Goal: Check status

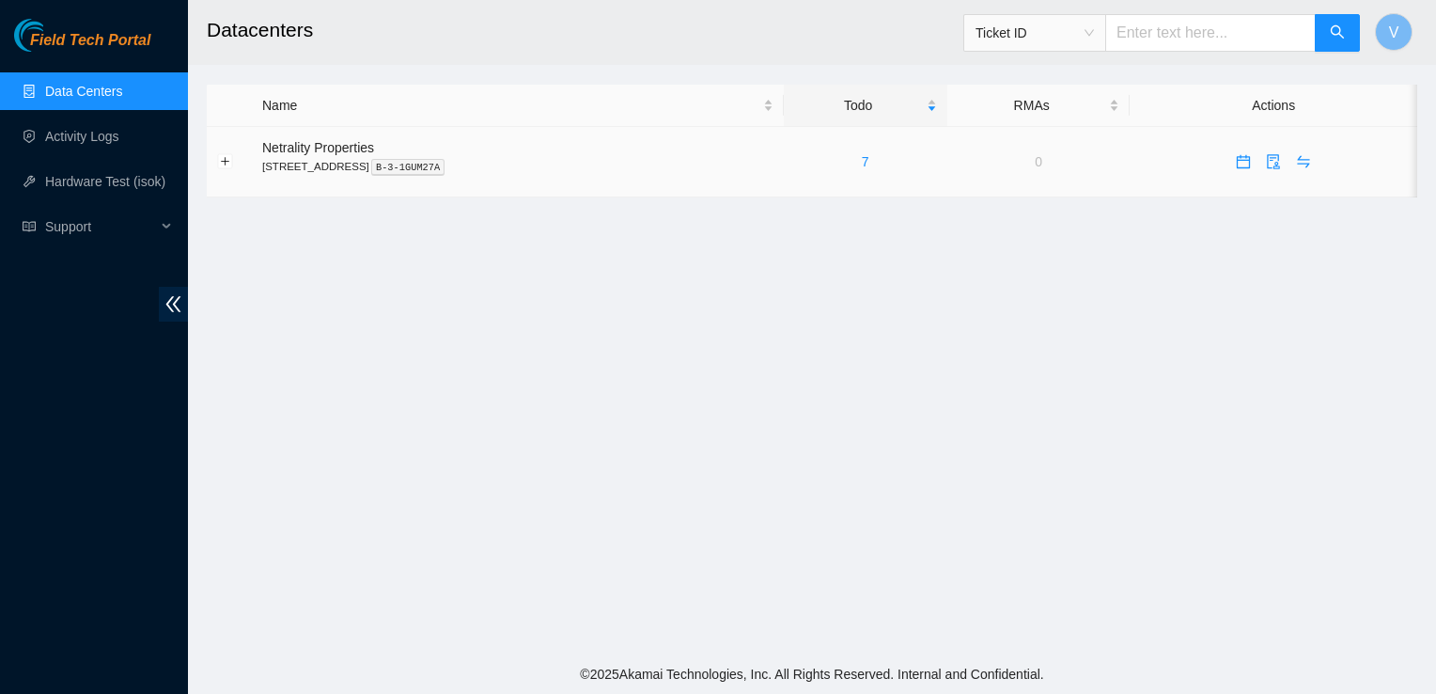
click at [884, 171] on div "7" at bounding box center [865, 161] width 143 height 21
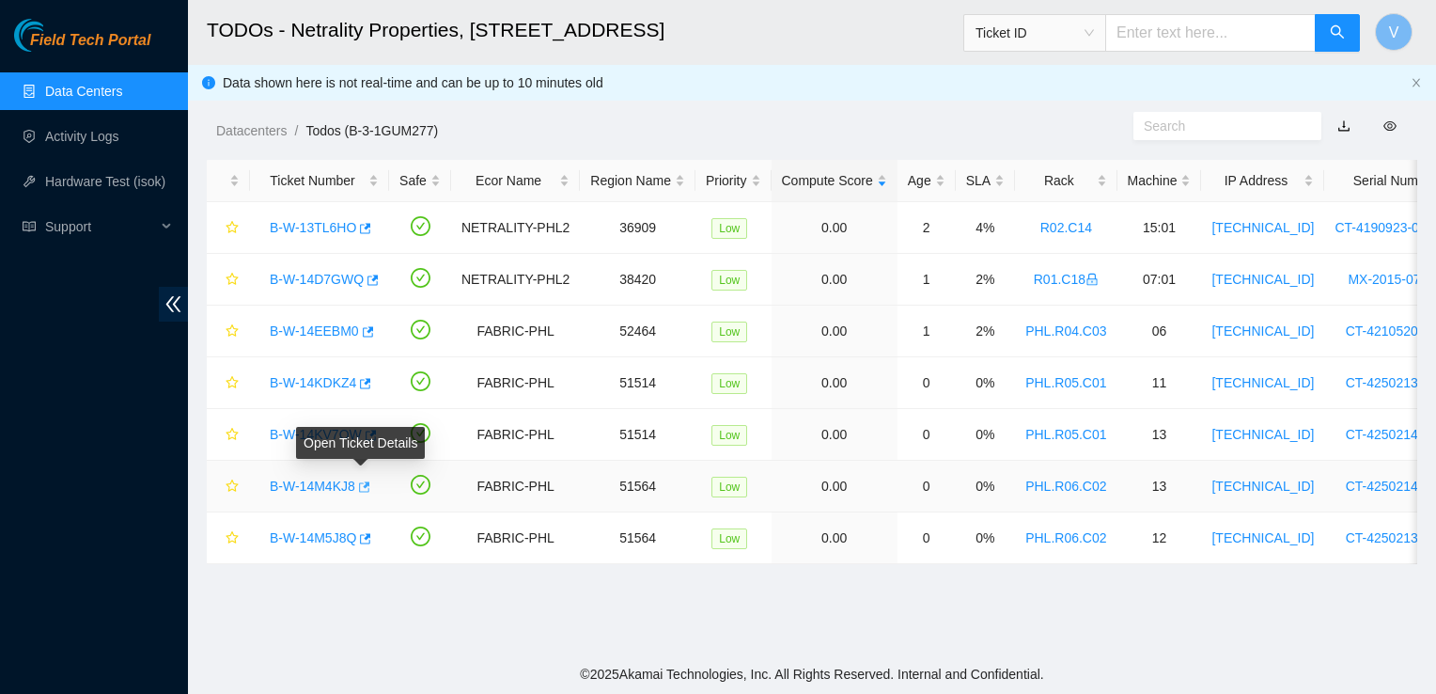
click at [363, 483] on icon "button" at bounding box center [364, 486] width 11 height 10
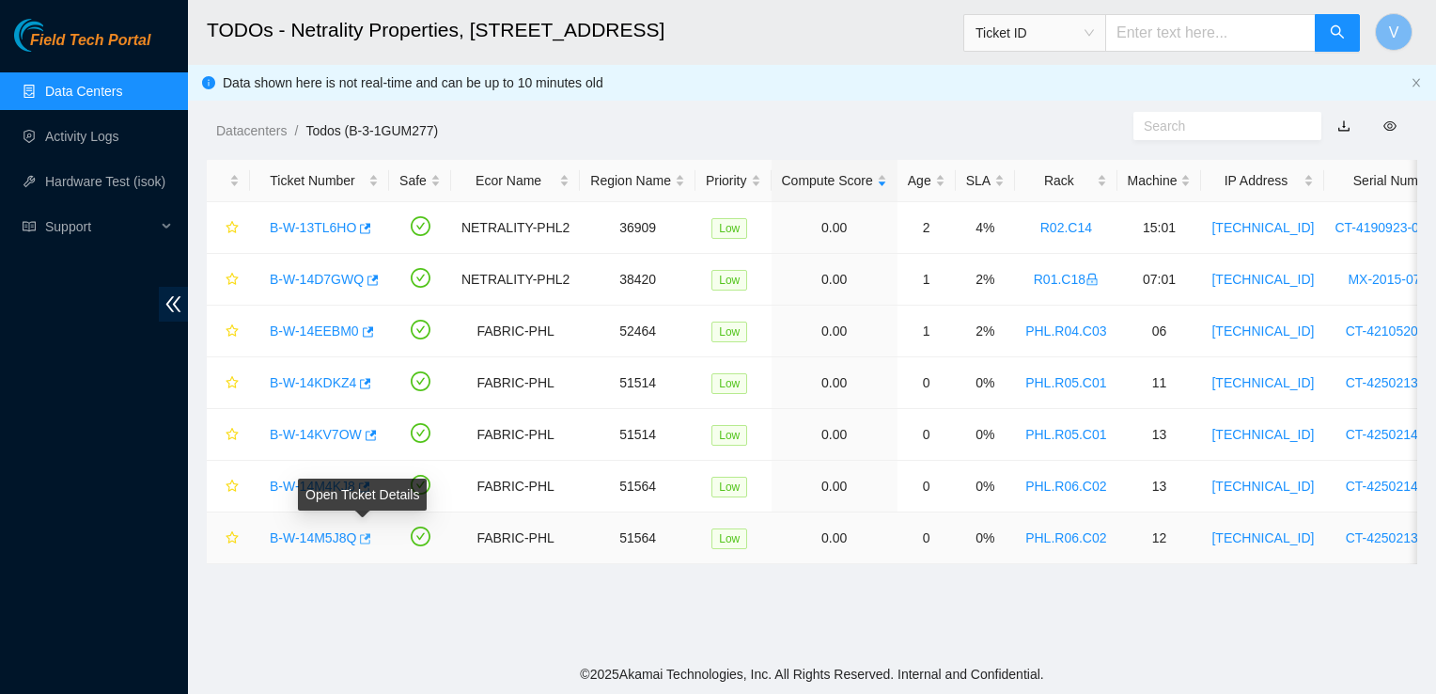
click at [365, 539] on icon "button" at bounding box center [363, 538] width 13 height 13
click at [1073, 628] on main "TODOs - Netrality Properties, 401 N. Broad (Philadelphia) Ticket ID V Data show…" at bounding box center [812, 327] width 1248 height 654
click at [677, 622] on main "TODOs - Netrality Properties, 401 N. Broad (Philadelphia) Ticket ID V Data show…" at bounding box center [812, 327] width 1248 height 654
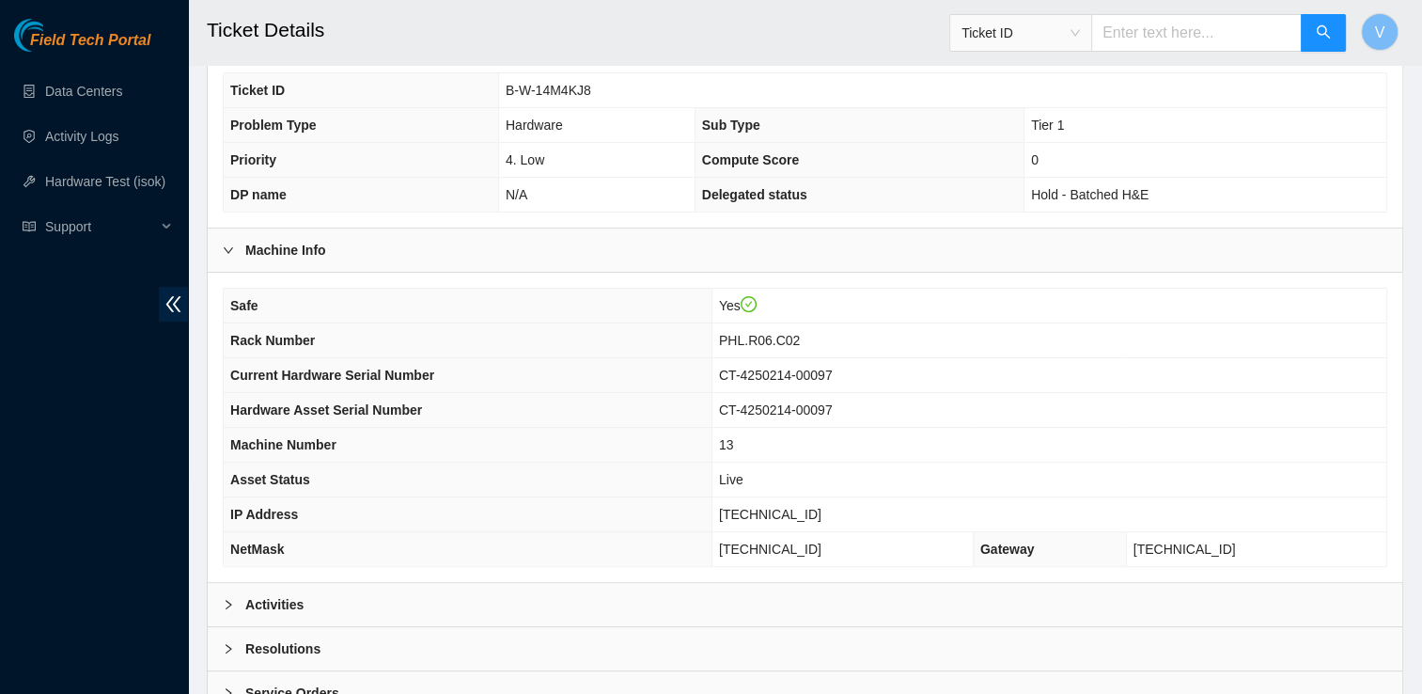
scroll to position [463, 0]
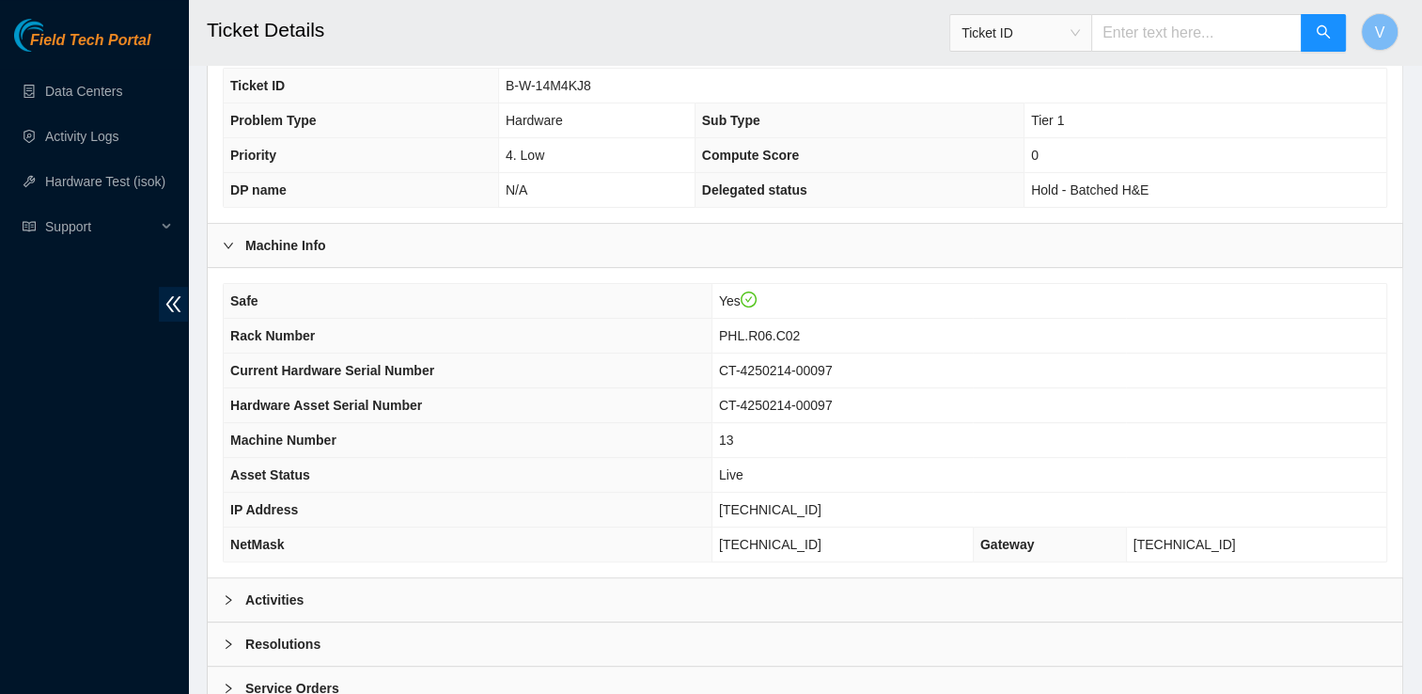
click at [312, 604] on div "Activities" at bounding box center [805, 599] width 1195 height 43
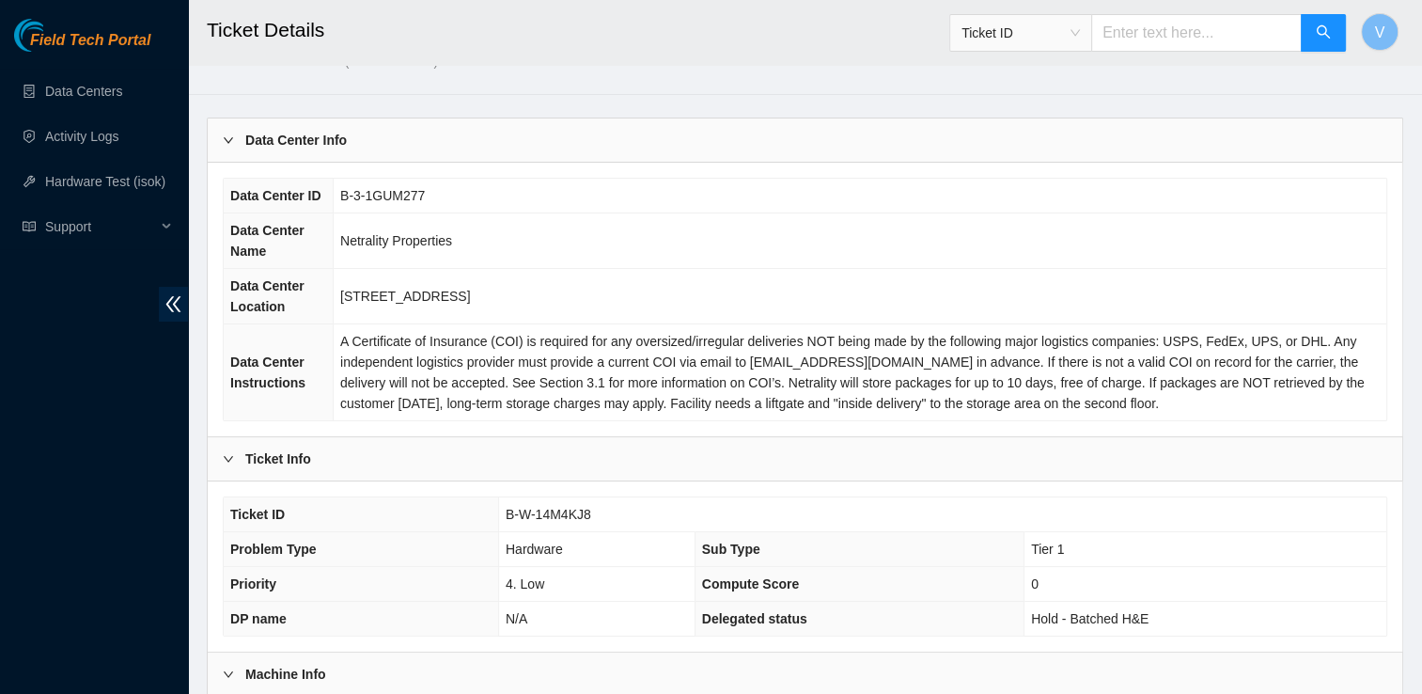
scroll to position [0, 0]
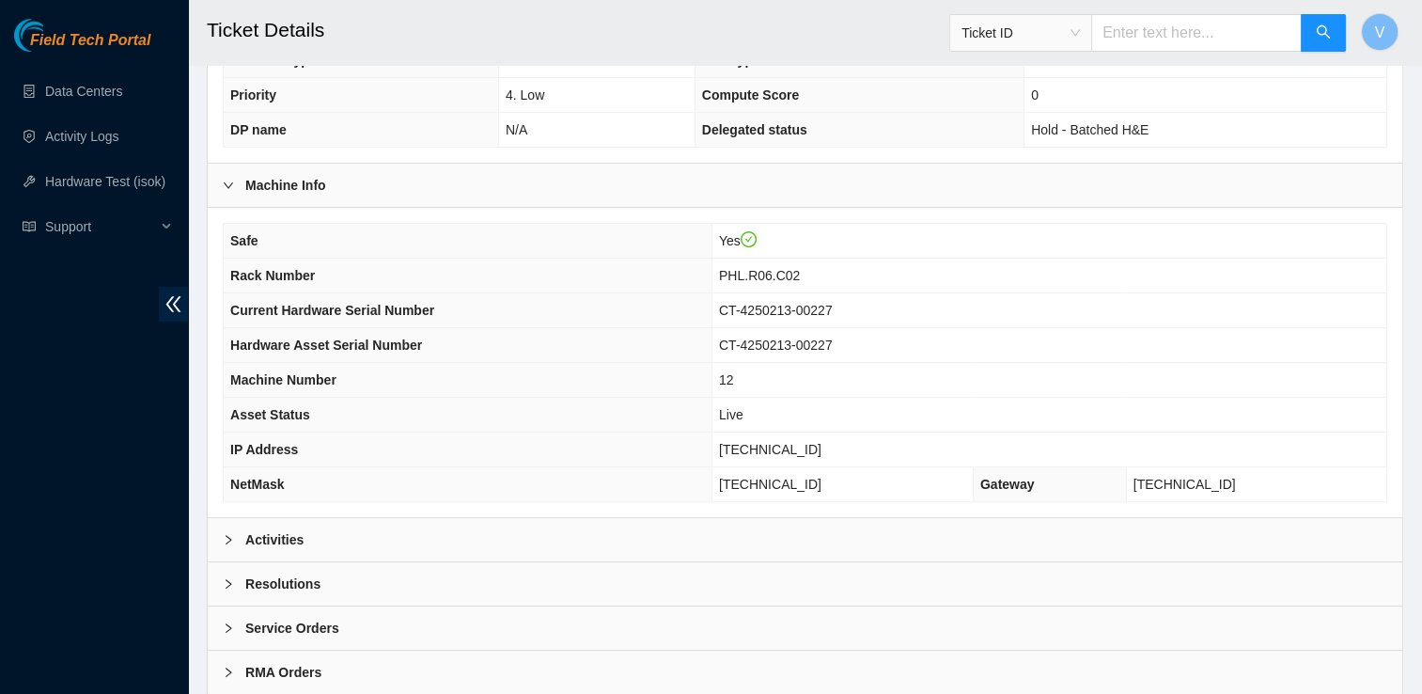
scroll to position [575, 0]
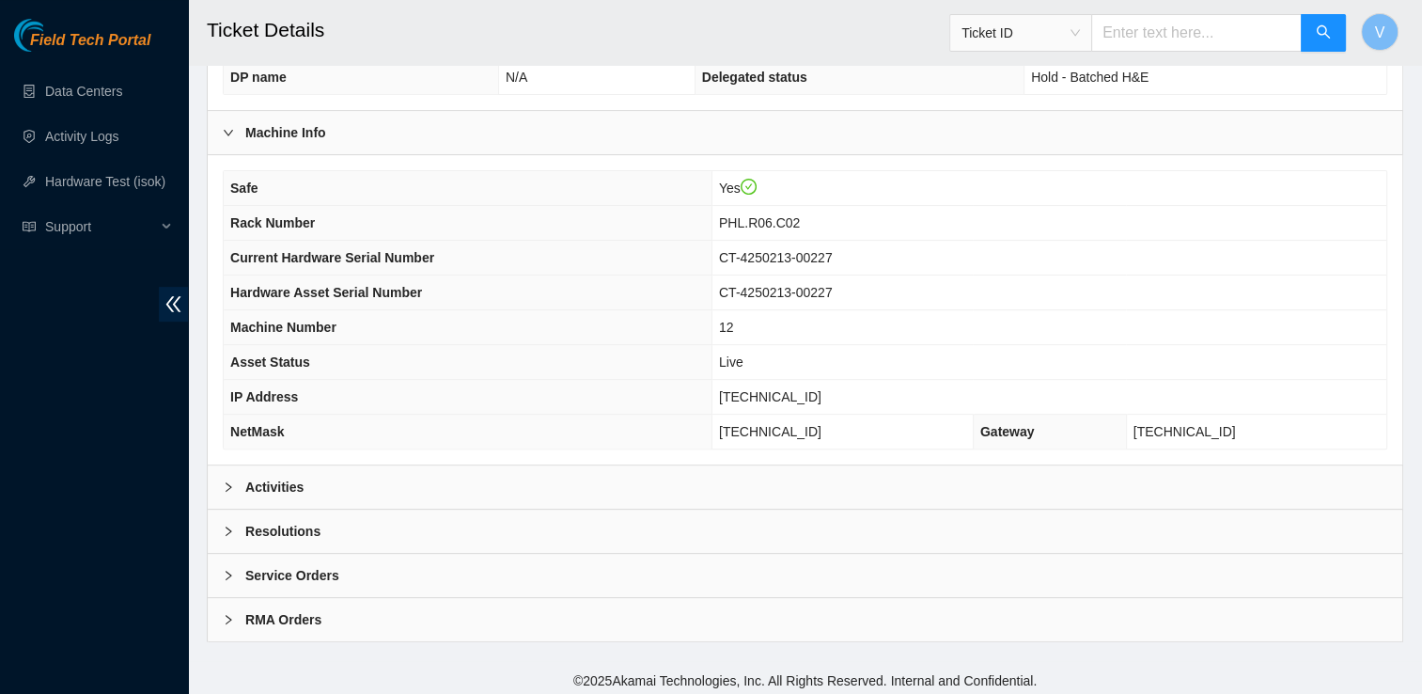
click at [358, 476] on div "Activities" at bounding box center [805, 486] width 1195 height 43
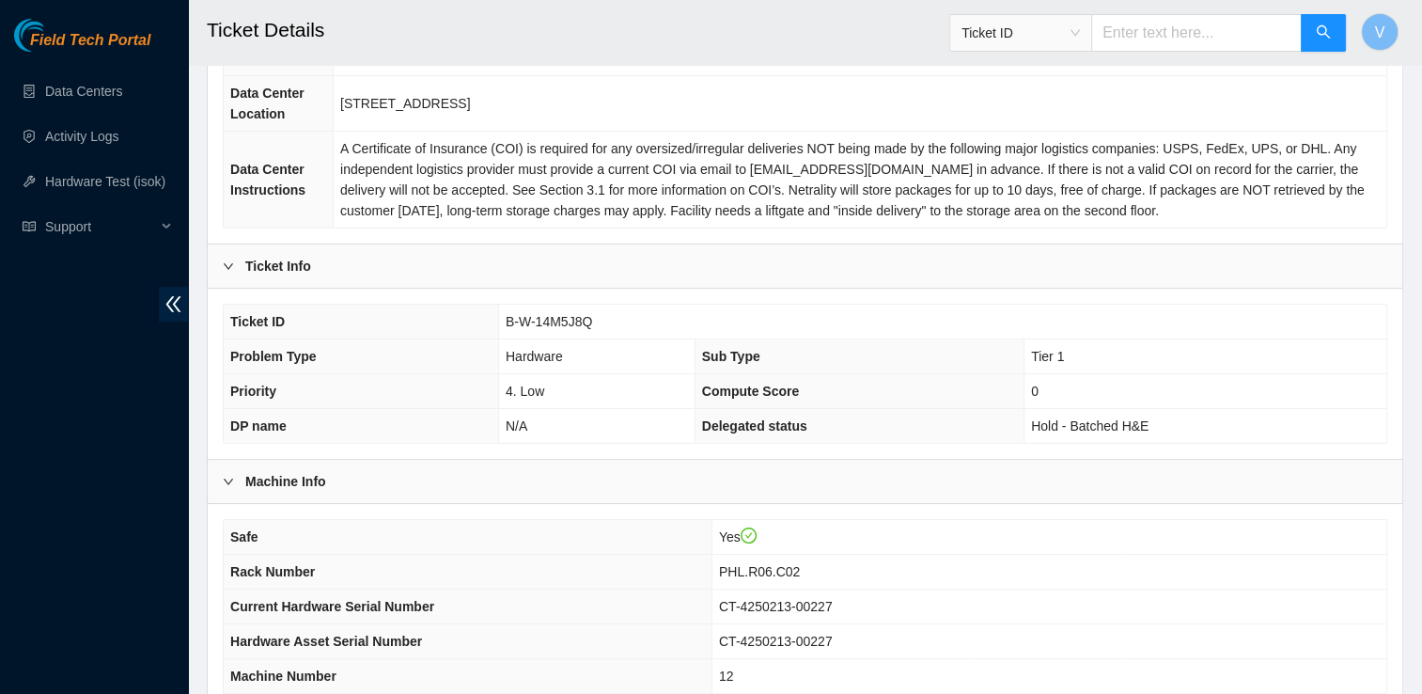
scroll to position [0, 0]
